Goal: Task Accomplishment & Management: Manage account settings

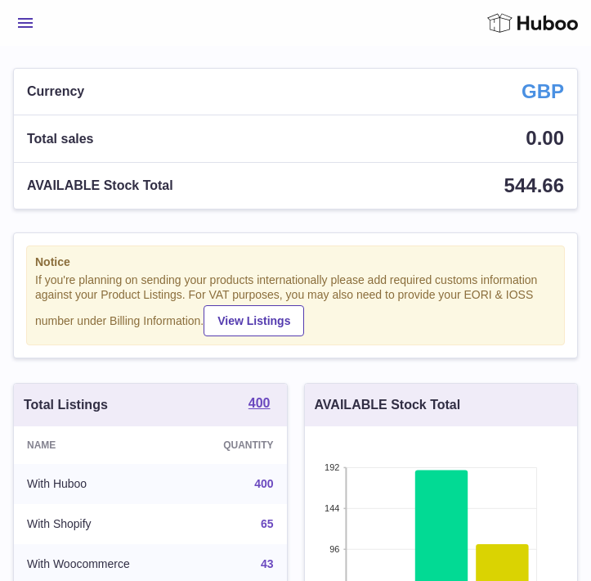
scroll to position [255, 272]
click at [25, 27] on span "Menu" at bounding box center [25, 23] width 15 height 10
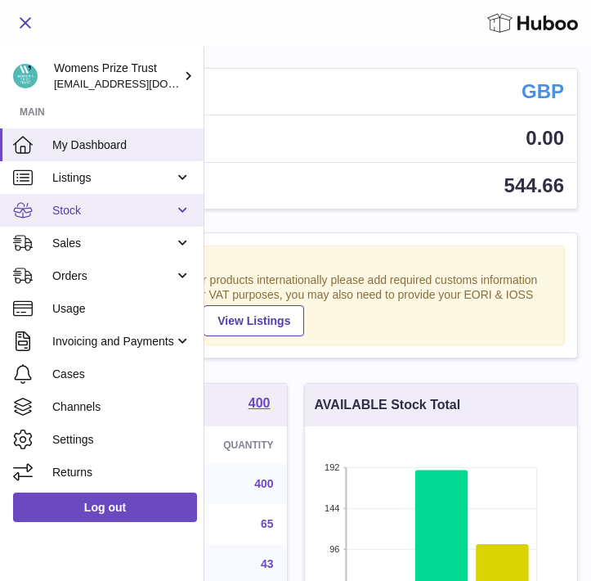
click at [88, 218] on link "Stock" at bounding box center [102, 210] width 204 height 33
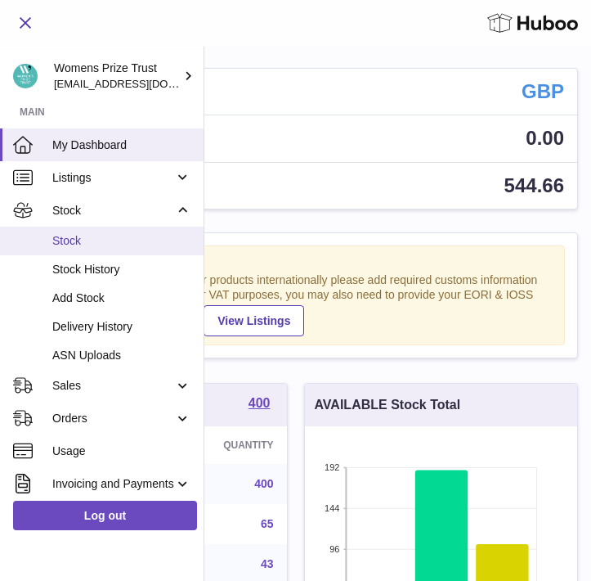
click at [85, 240] on span "Stock" at bounding box center [121, 241] width 139 height 16
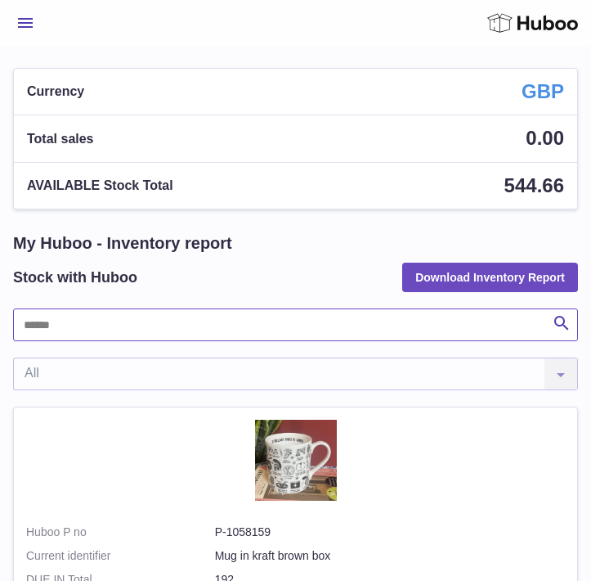
click at [177, 312] on input "text" at bounding box center [295, 324] width 565 height 33
type input "*"
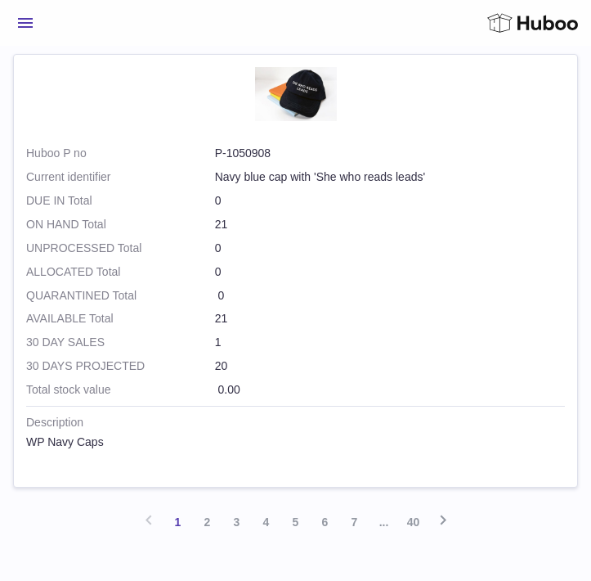
scroll to position [4666, 0]
